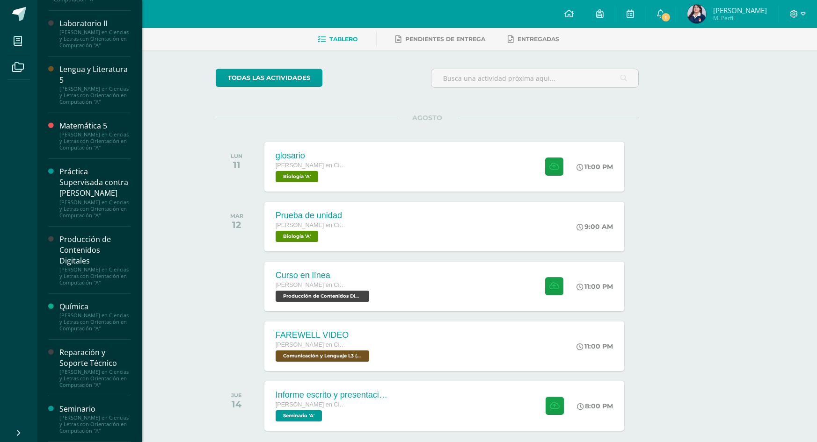
scroll to position [85, 0]
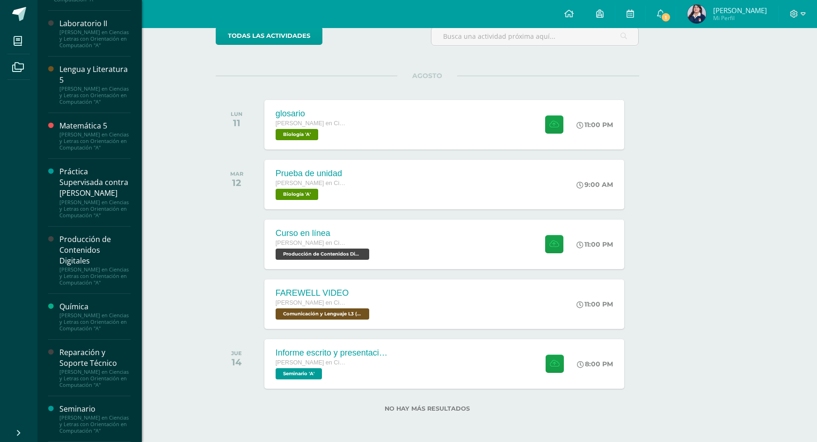
click at [88, 348] on div "Reparación y Soporte Técnico" at bounding box center [94, 359] width 71 height 22
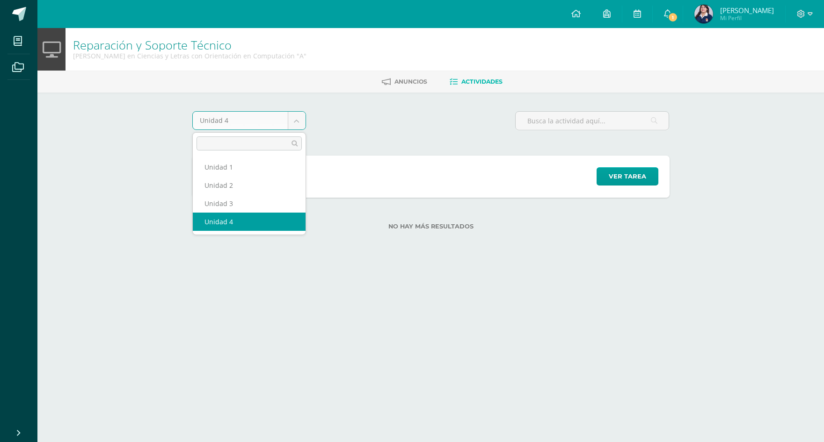
click at [299, 121] on body "Mis cursos Archivos Cerrar panel Asesoría [PERSON_NAME] en Ciencias y Letras co…" at bounding box center [412, 130] width 824 height 260
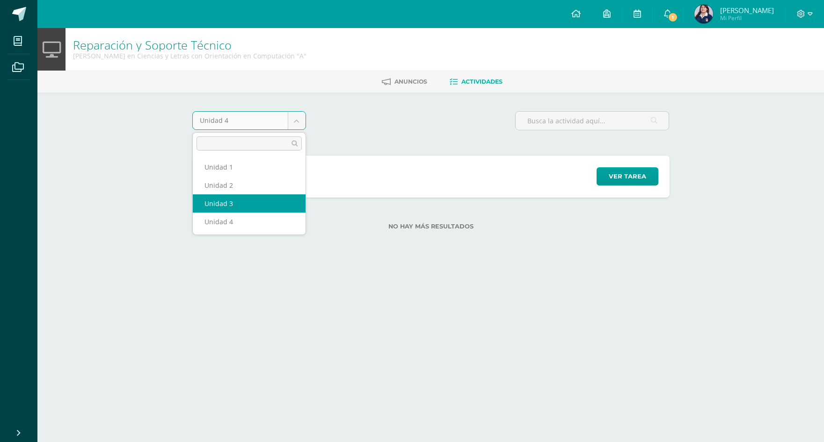
select select "Unidad 3"
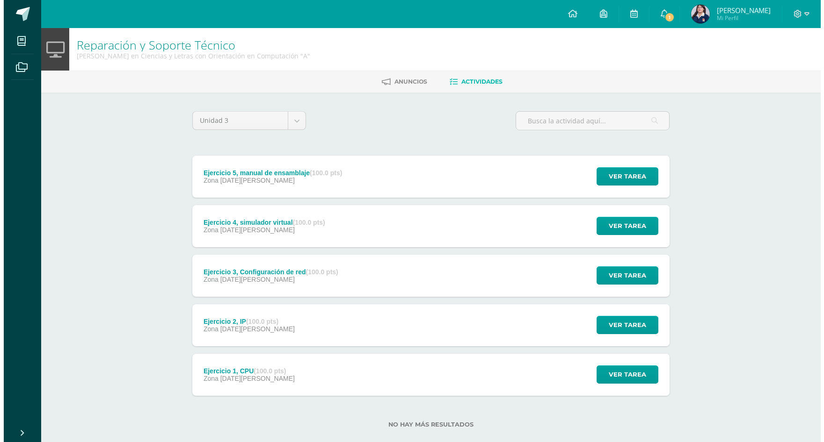
scroll to position [16, 0]
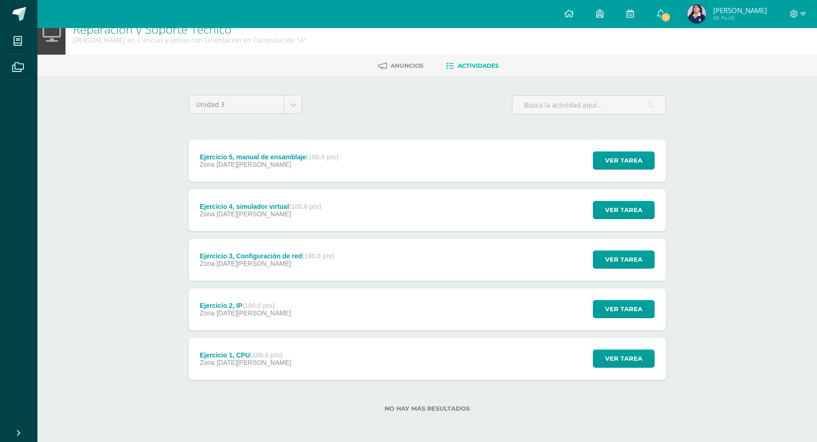
click at [258, 307] on strong "(100.0 pts)" at bounding box center [258, 305] width 32 height 7
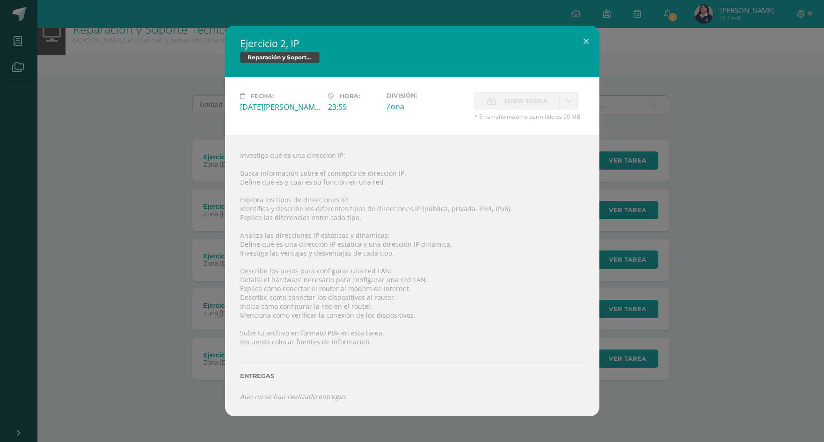
click at [287, 385] on div "Entregas" at bounding box center [412, 373] width 344 height 38
click at [588, 36] on button at bounding box center [585, 42] width 27 height 32
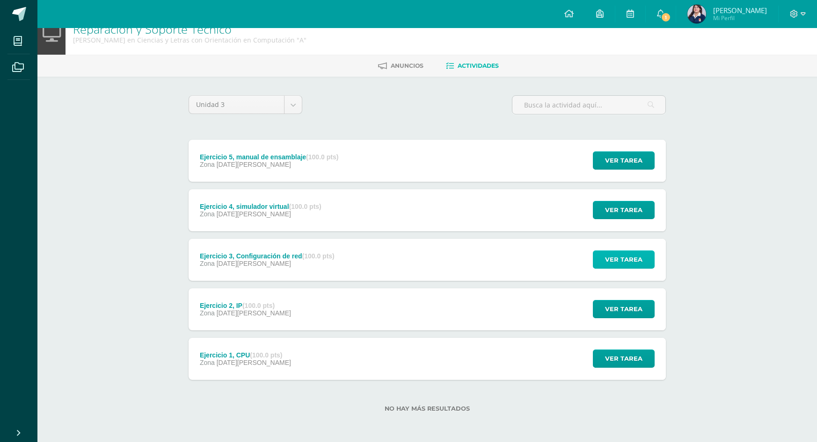
click at [613, 266] on span "Ver tarea" at bounding box center [623, 259] width 37 height 17
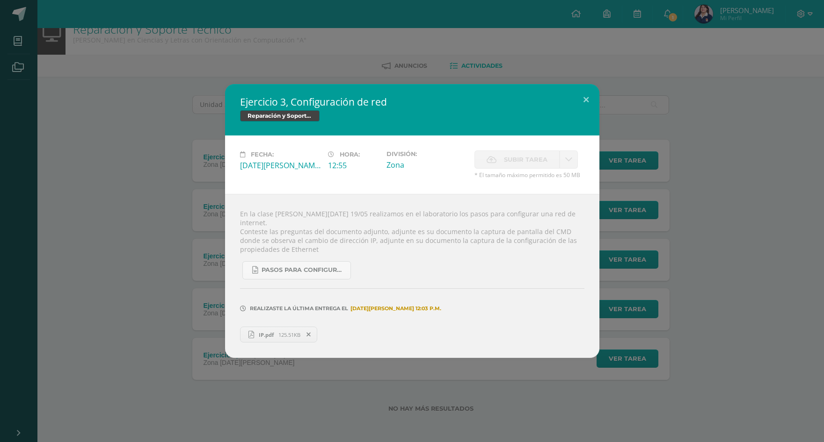
click at [265, 332] on span "IP.pdf" at bounding box center [266, 335] width 24 height 7
click at [587, 98] on button at bounding box center [585, 100] width 27 height 32
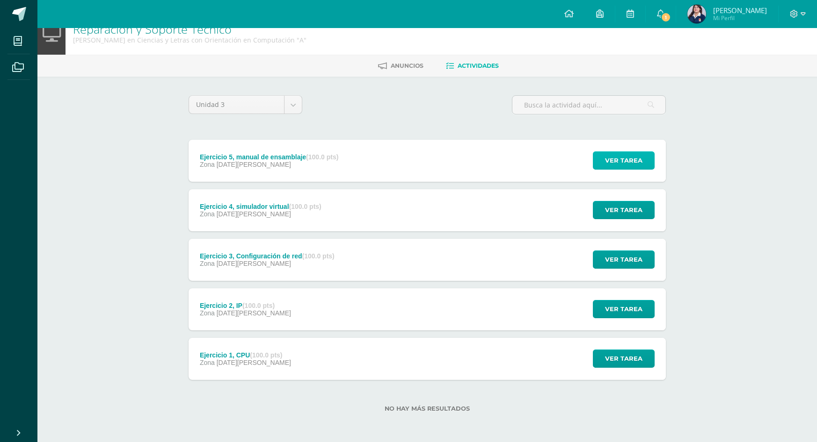
click at [624, 158] on span "Ver tarea" at bounding box center [623, 160] width 37 height 17
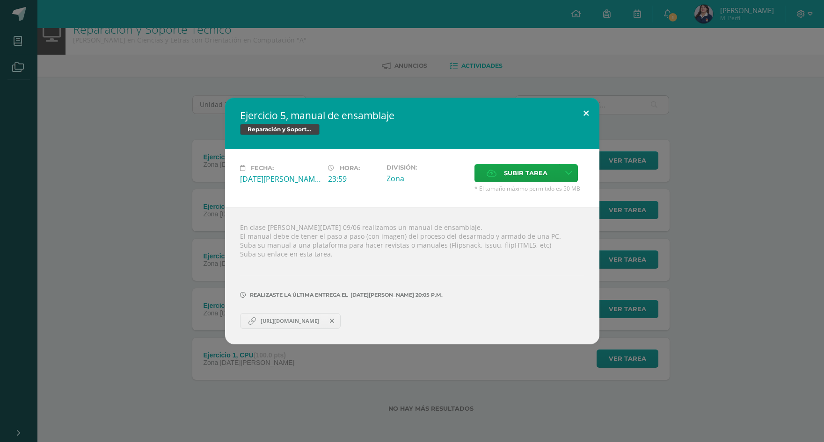
click at [575, 111] on button at bounding box center [585, 114] width 27 height 32
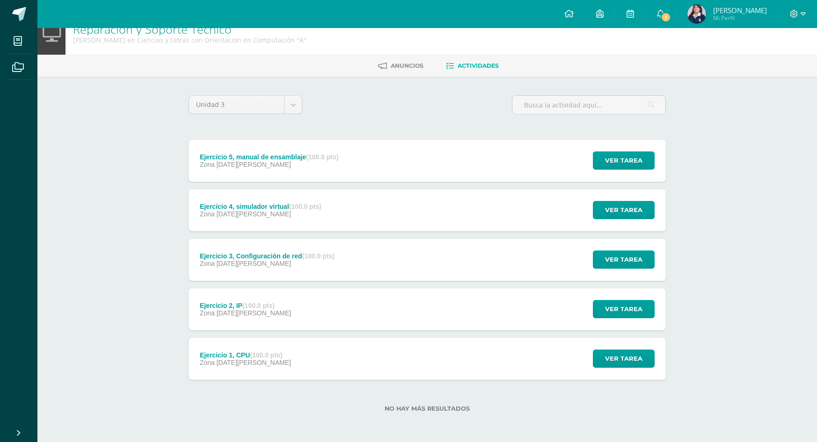
click at [636, 346] on div "Ver tarea" at bounding box center [622, 359] width 87 height 42
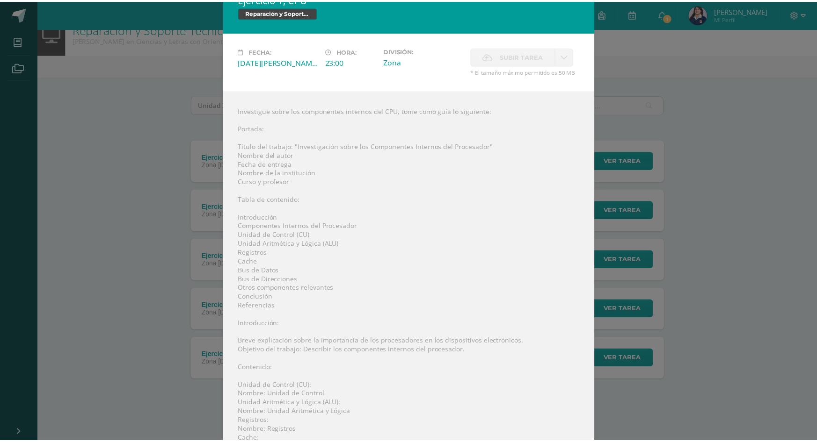
scroll to position [0, 0]
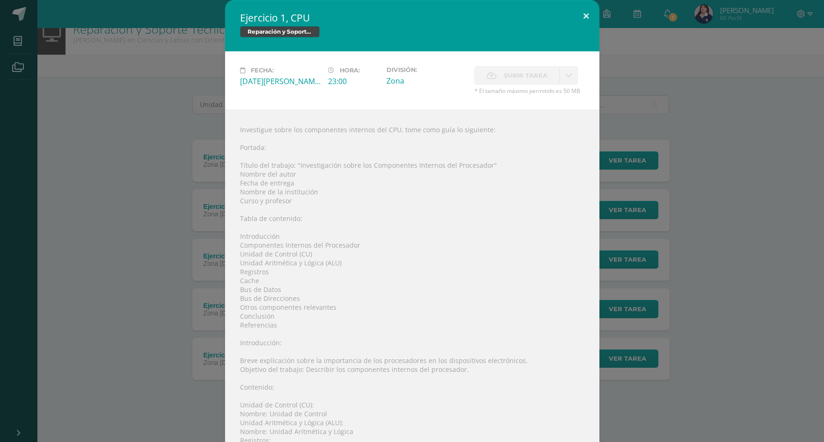
click at [575, 13] on button at bounding box center [585, 16] width 27 height 32
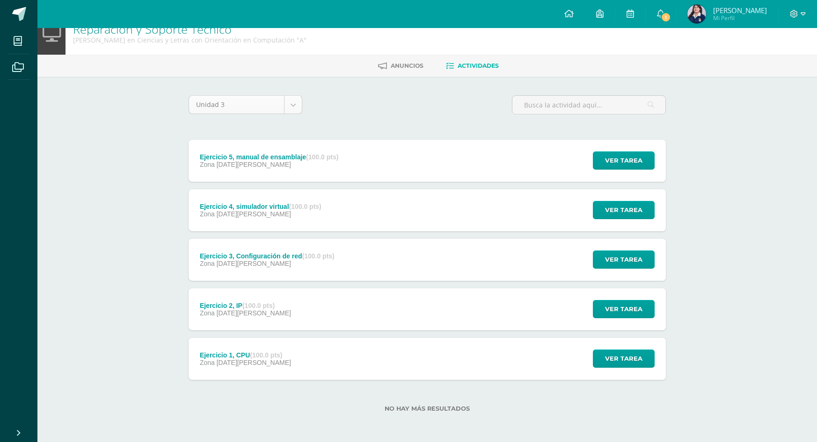
click at [295, 110] on body "Mis cursos Archivos Cerrar panel Asesoría Quinto Quinto Bachillerato en Ciencia…" at bounding box center [408, 213] width 817 height 458
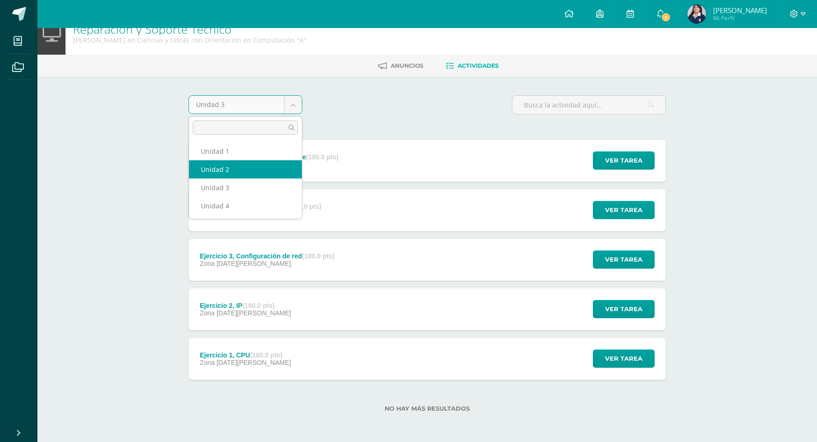
select select "Unidad 2"
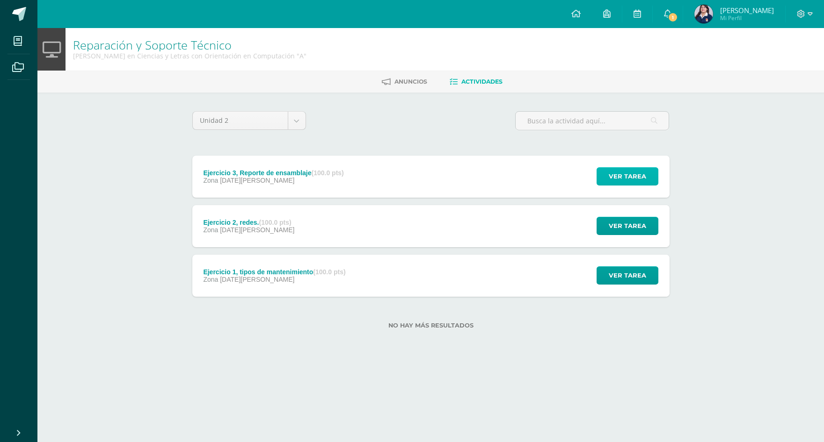
click at [627, 171] on span "Ver tarea" at bounding box center [627, 176] width 37 height 17
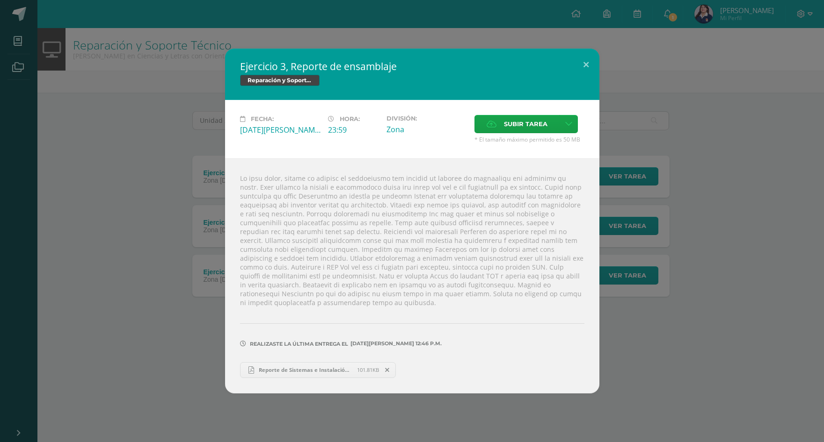
click at [345, 367] on span "Reporte de Sistemas e Instalación.pdf" at bounding box center [305, 370] width 103 height 7
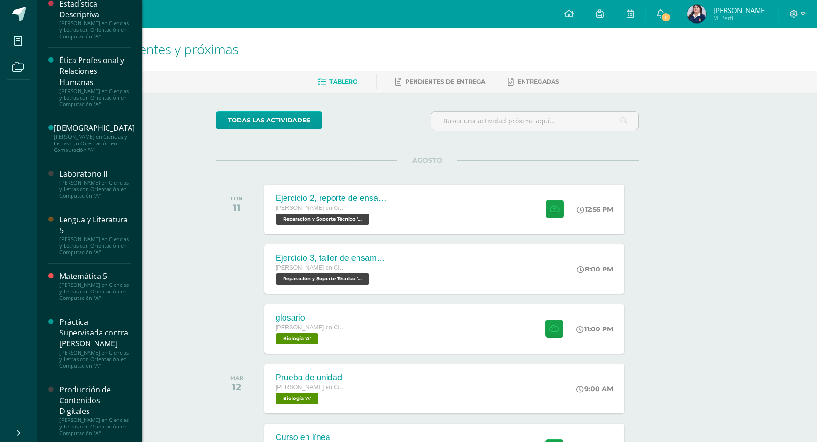
scroll to position [600, 0]
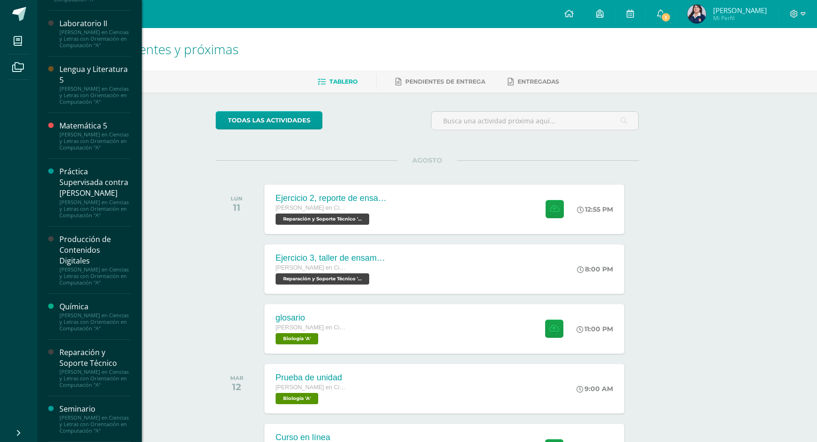
click at [96, 354] on div "Reparación y Soporte Técnico" at bounding box center [94, 359] width 71 height 22
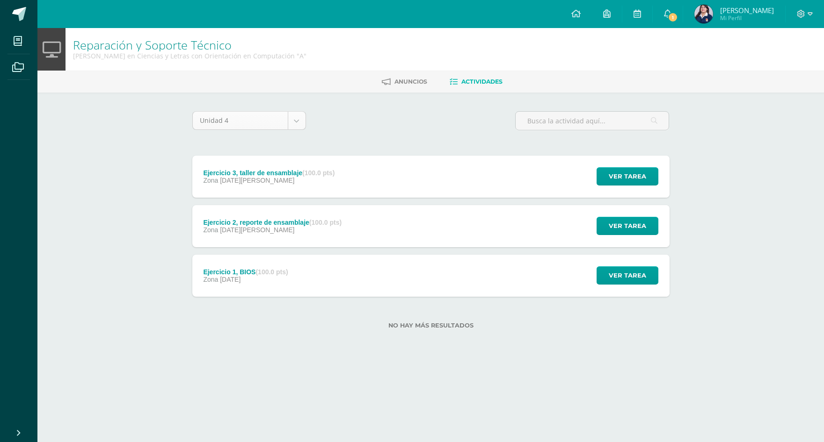
click at [302, 121] on body "Mis cursos Archivos Cerrar panel Asesoría [PERSON_NAME] en Ciencias y Letras co…" at bounding box center [412, 179] width 824 height 359
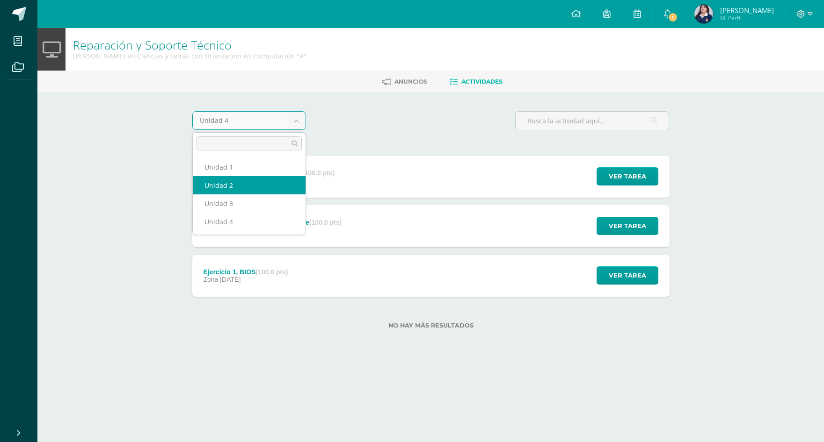
select select "Unidad 2"
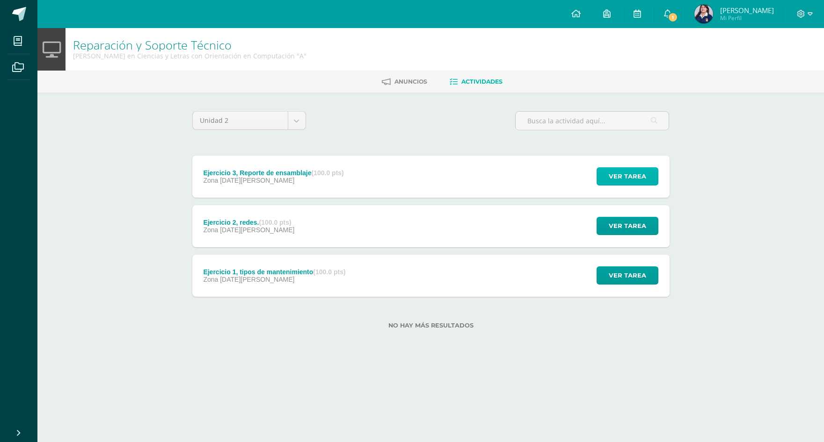
click at [623, 169] on span "Ver tarea" at bounding box center [627, 176] width 37 height 17
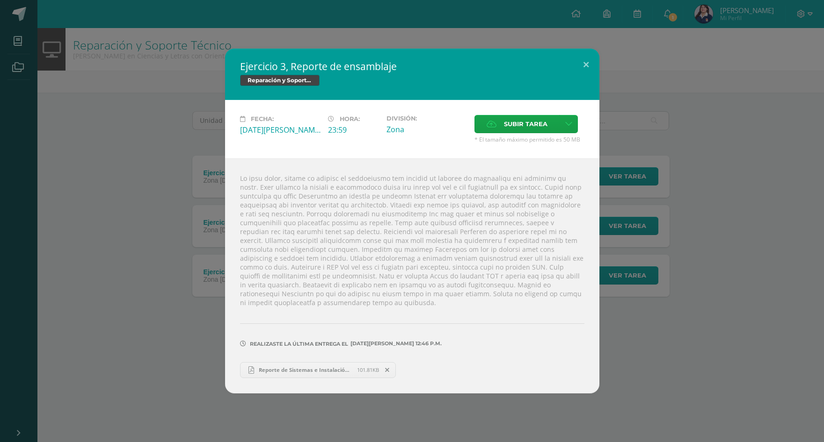
click at [333, 368] on span "Reporte de Sistemas e Instalación.pdf" at bounding box center [305, 370] width 103 height 7
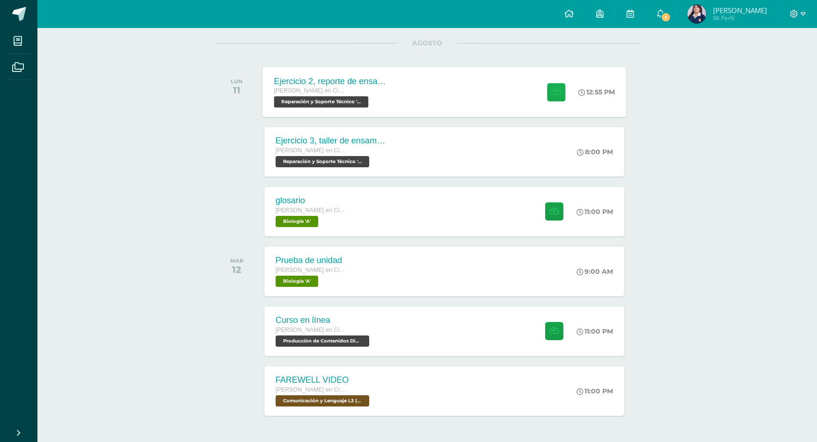
scroll to position [140, 0]
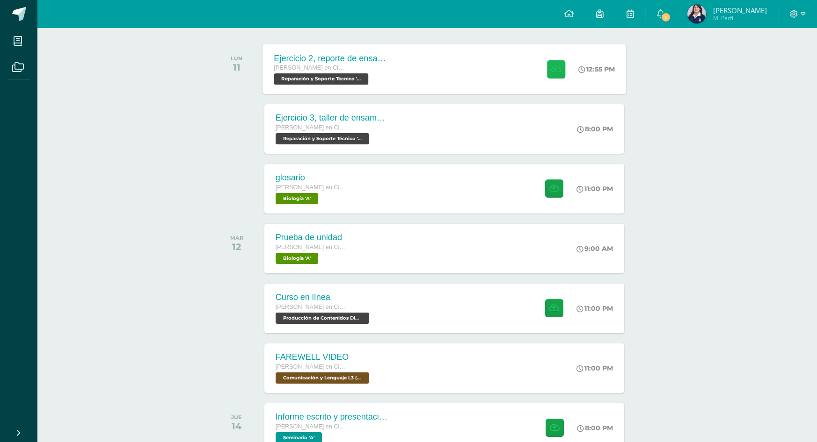
click at [551, 71] on icon at bounding box center [556, 69] width 10 height 8
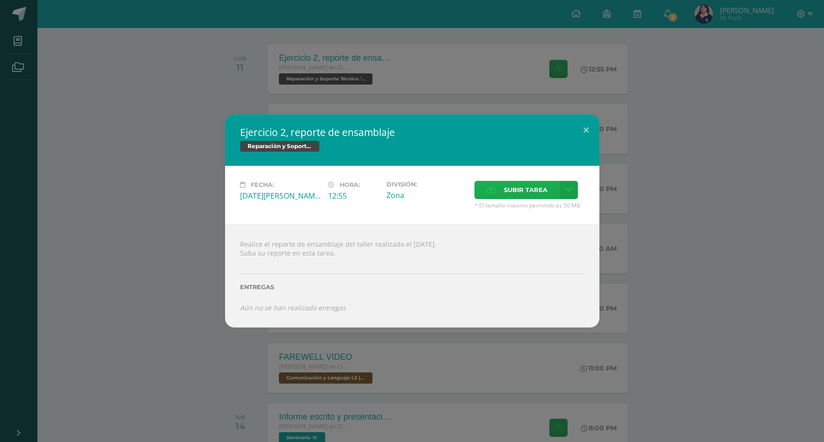
click at [528, 194] on span "Subir tarea" at bounding box center [525, 189] width 43 height 17
click at [0, 0] on input "Subir tarea" at bounding box center [0, 0] width 0 height 0
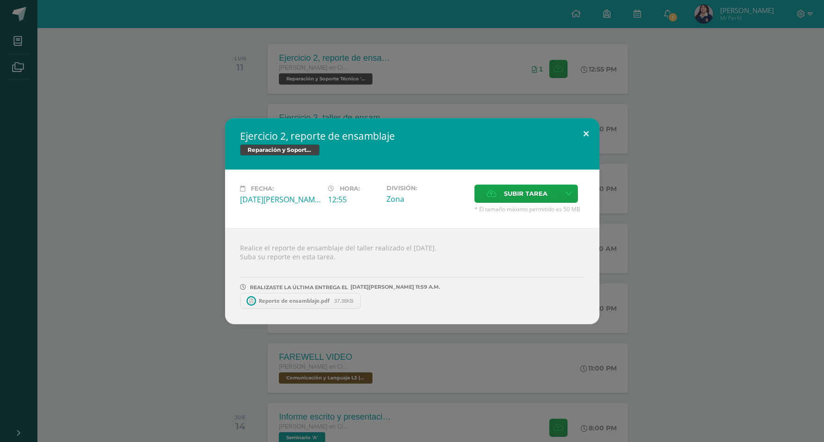
click at [585, 134] on button at bounding box center [585, 134] width 27 height 32
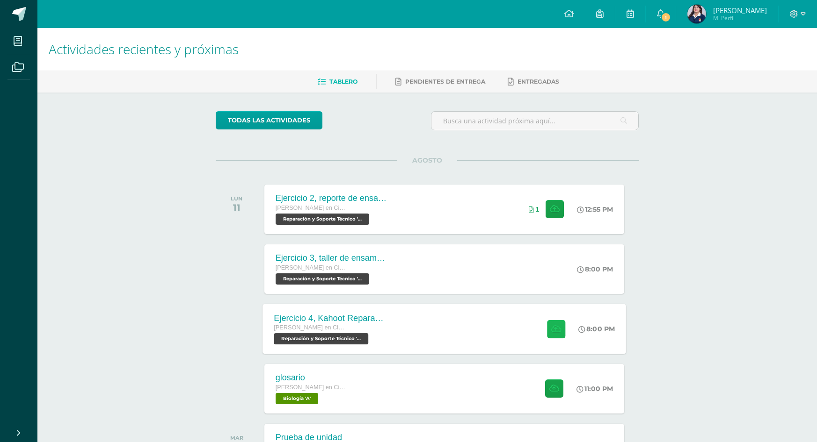
click at [553, 328] on icon at bounding box center [556, 329] width 10 height 8
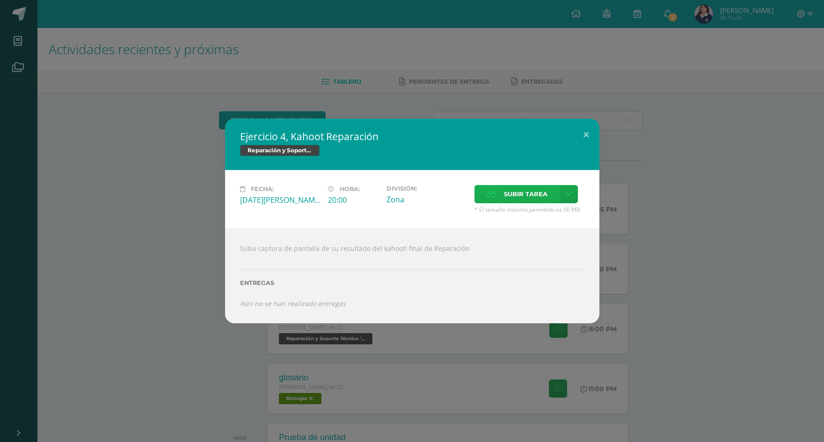
click at [508, 197] on span "Subir tarea" at bounding box center [525, 194] width 43 height 17
click at [0, 0] on input "Subir tarea" at bounding box center [0, 0] width 0 height 0
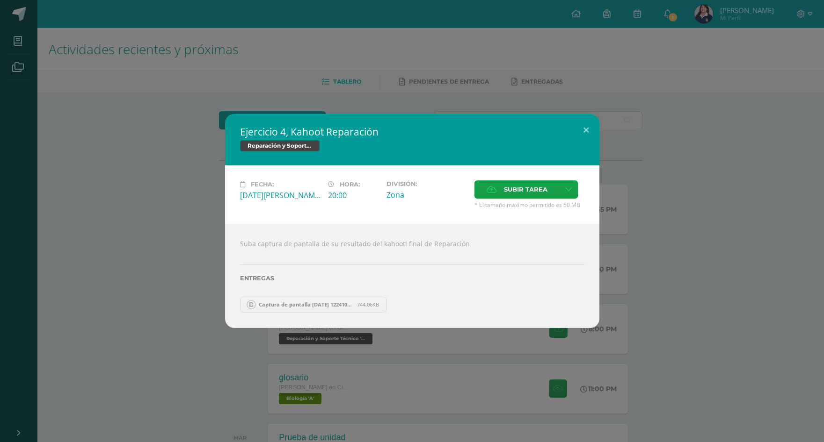
click at [315, 302] on span "Captura de pantalla [DATE] 122410.png" at bounding box center [305, 304] width 103 height 7
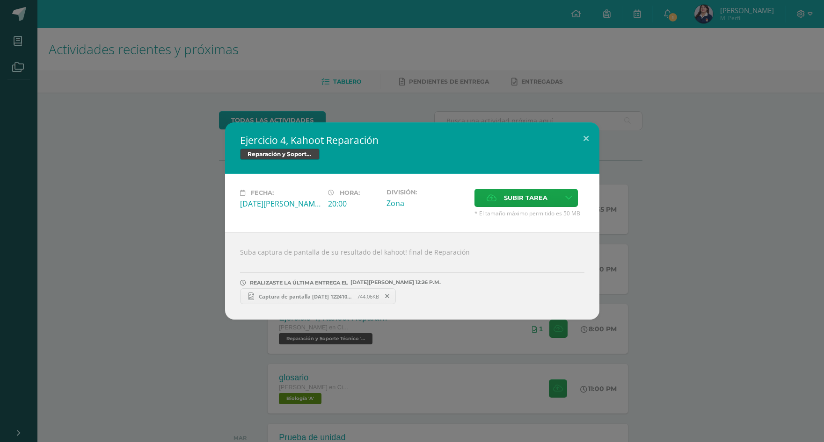
click at [331, 303] on link "Captura de pantalla [DATE] 122410.png 744.06KB" at bounding box center [318, 297] width 156 height 16
